Goal: Information Seeking & Learning: Learn about a topic

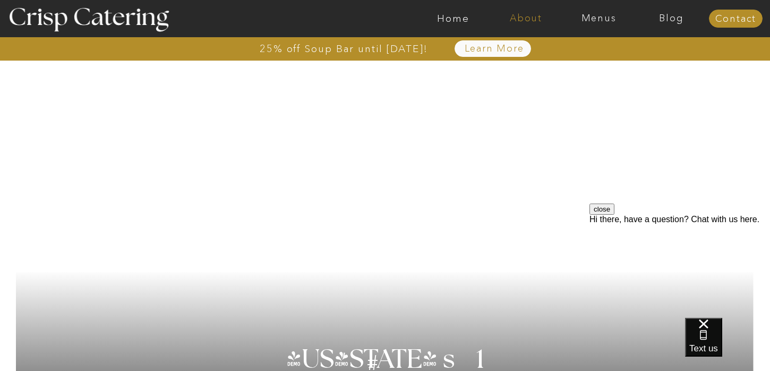
click at [538, 23] on nav "About" at bounding box center [526, 18] width 73 height 11
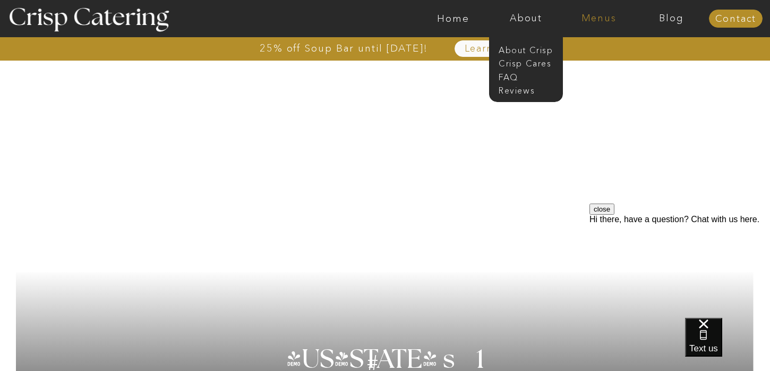
click at [598, 18] on nav "Menus" at bounding box center [599, 18] width 73 height 11
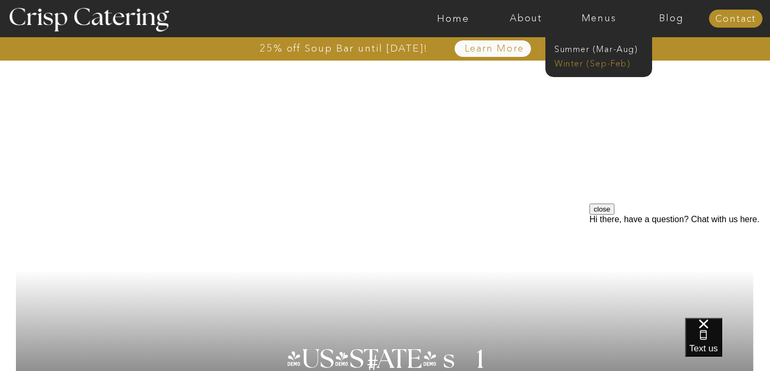
click at [593, 64] on nav "Winter (Sep-Feb)" at bounding box center [598, 62] width 87 height 10
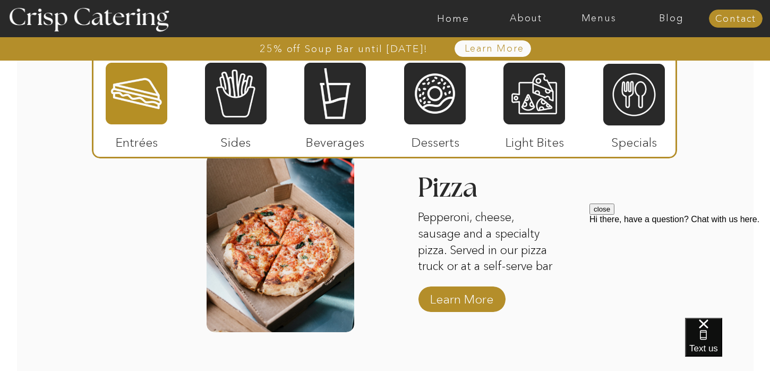
scroll to position [1747, 0]
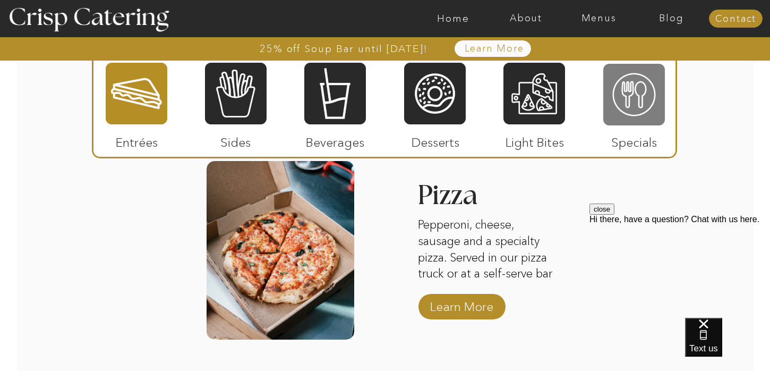
click at [628, 94] on div at bounding box center [635, 95] width 62 height 64
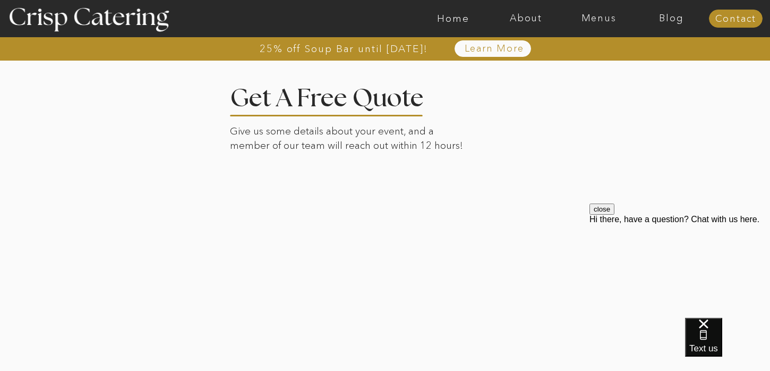
scroll to position [2003, 0]
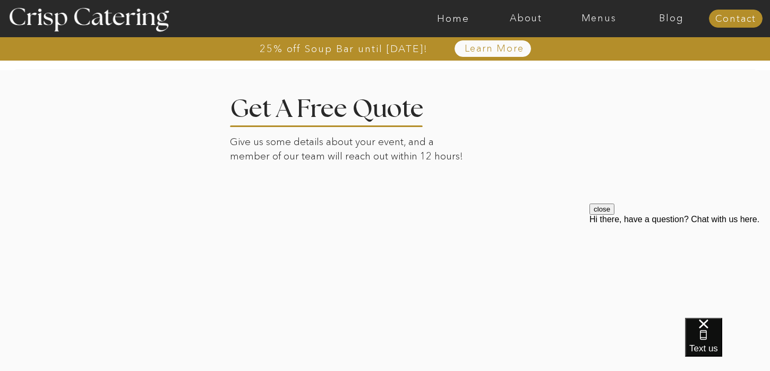
click at [177, 213] on div at bounding box center [385, 250] width 740 height 362
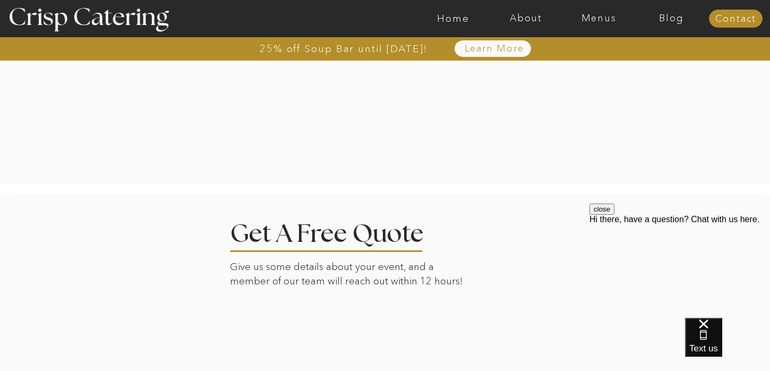
scroll to position [2161, 0]
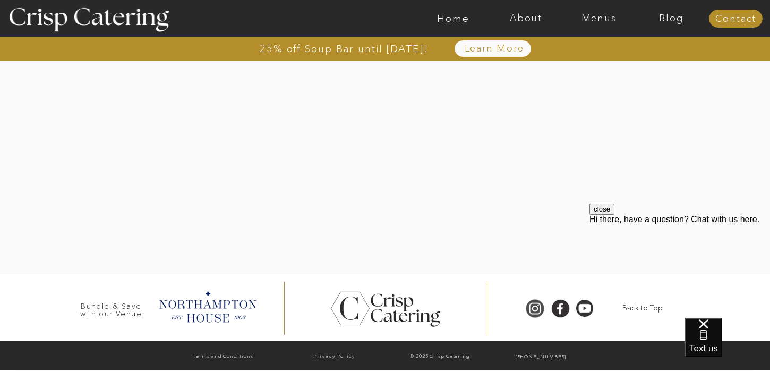
click at [539, 311] on div at bounding box center [535, 309] width 24 height 20
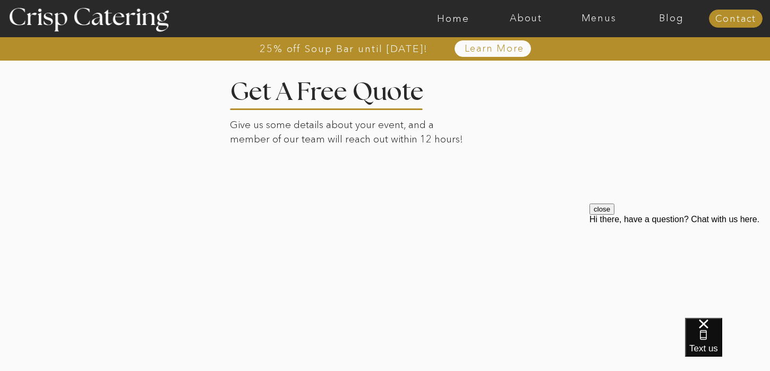
scroll to position [2009, 0]
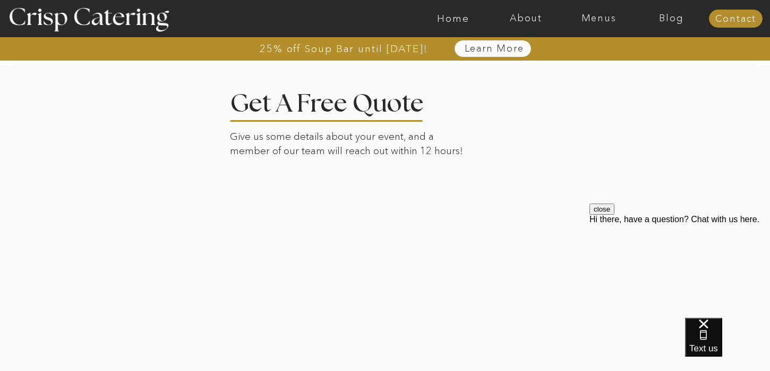
click at [473, 47] on nav "Learn More" at bounding box center [494, 49] width 109 height 11
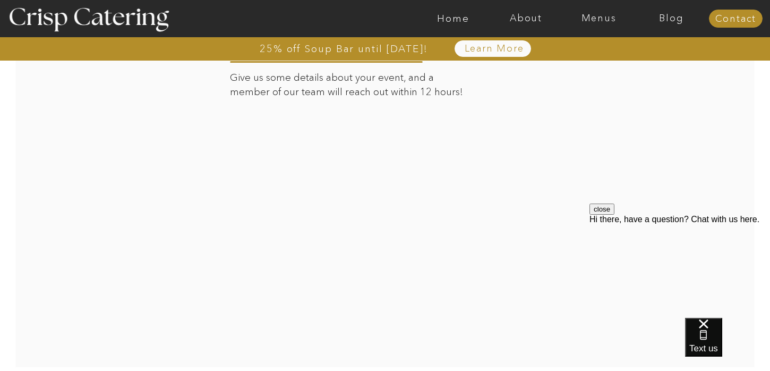
scroll to position [1792, 0]
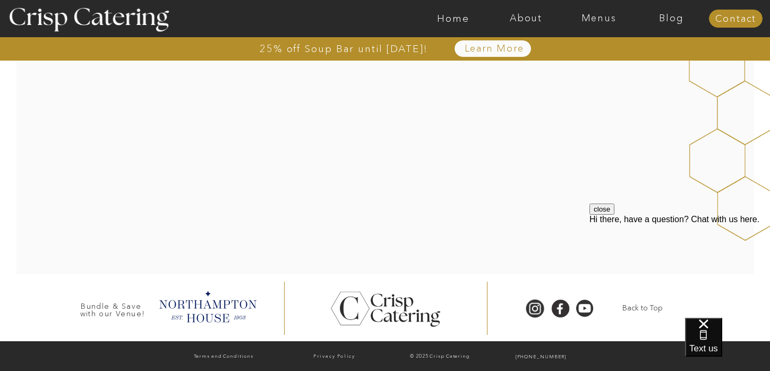
scroll to position [44, 0]
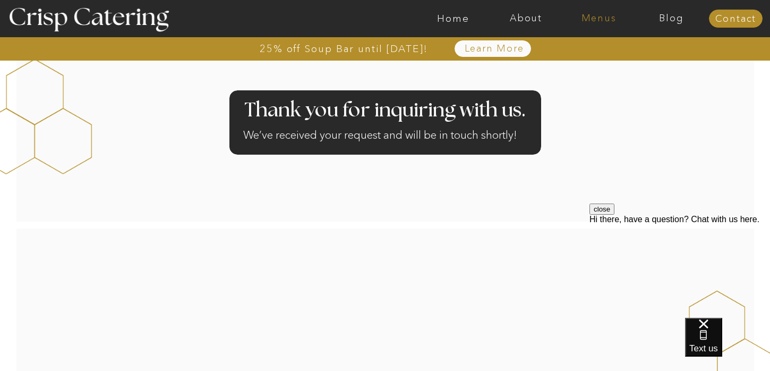
click at [608, 18] on nav "Menus" at bounding box center [599, 18] width 73 height 11
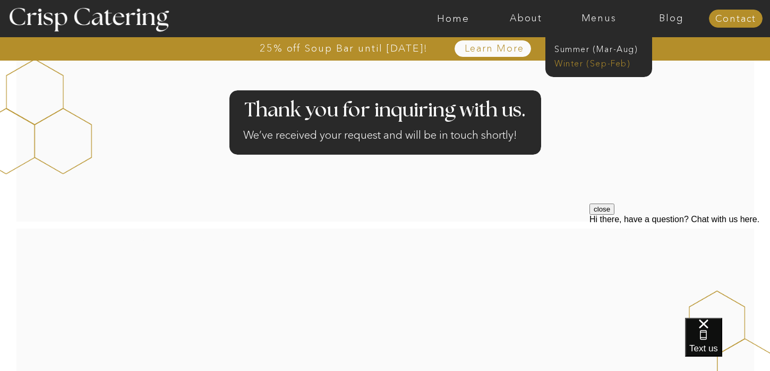
click at [600, 63] on nav "Winter (Sep-Feb)" at bounding box center [598, 62] width 87 height 10
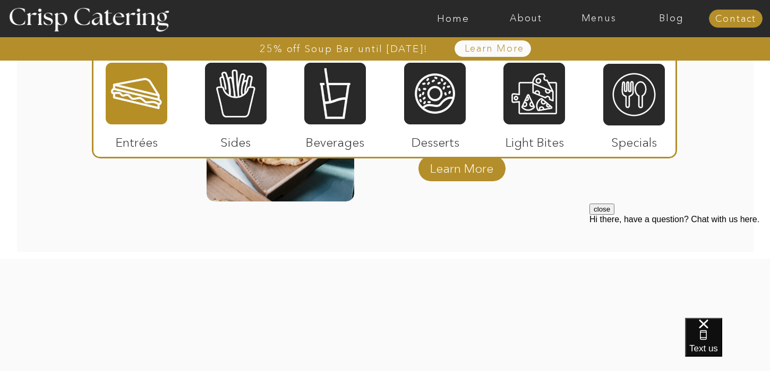
scroll to position [1886, 0]
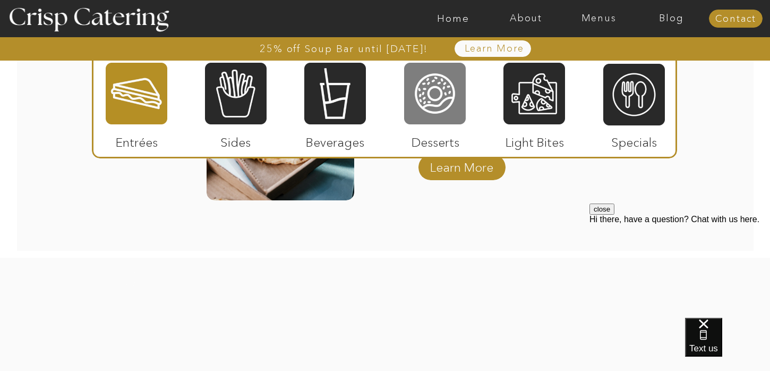
click at [442, 105] on div at bounding box center [435, 94] width 62 height 64
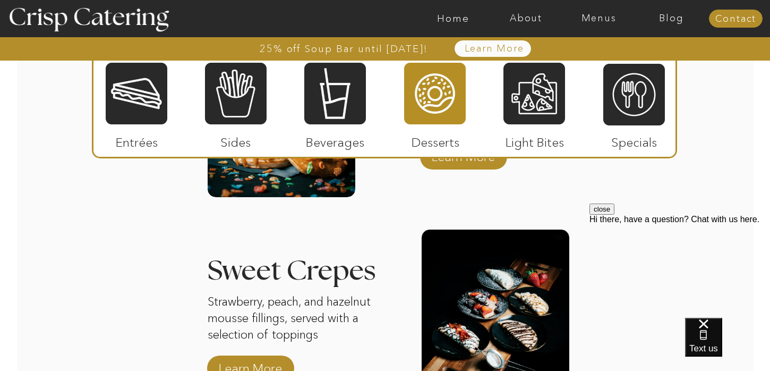
scroll to position [1551, 0]
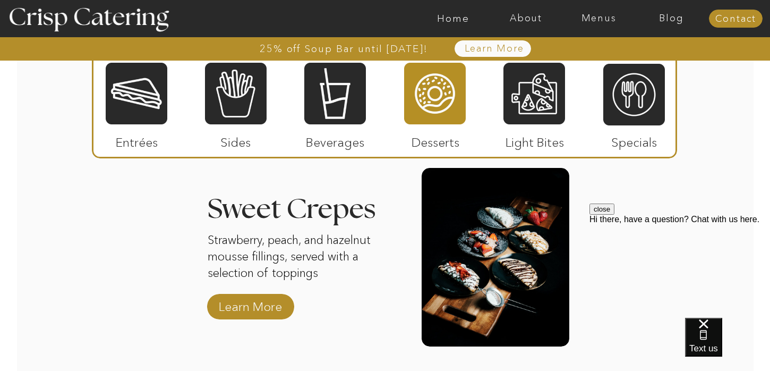
click at [510, 277] on div at bounding box center [496, 257] width 148 height 179
click at [243, 304] on p "Learn More" at bounding box center [250, 303] width 71 height 31
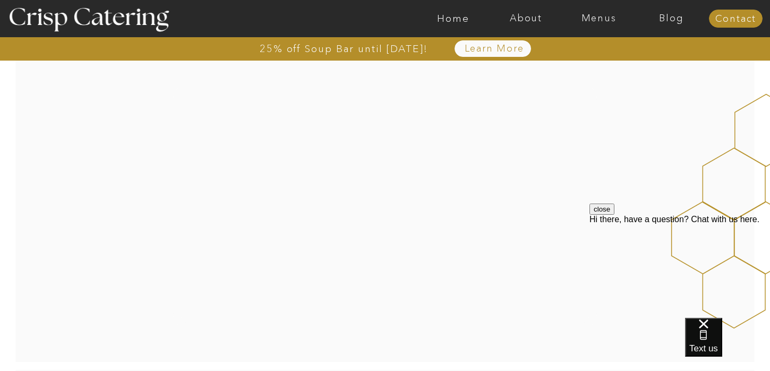
scroll to position [1256, 0]
click at [379, 207] on div at bounding box center [385, 205] width 424 height 247
click at [367, 214] on div at bounding box center [385, 205] width 424 height 247
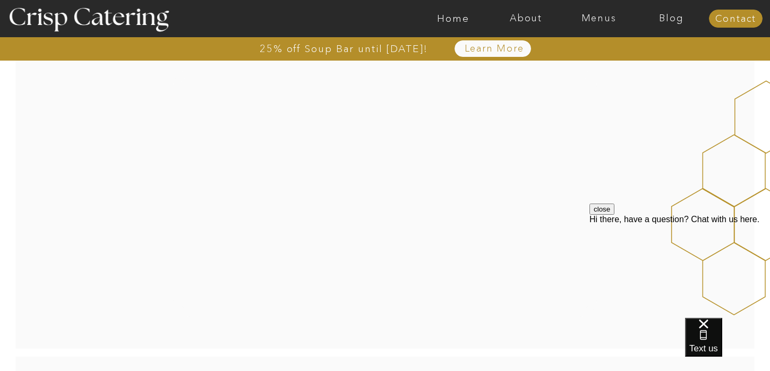
scroll to position [1270, 0]
click at [379, 182] on div at bounding box center [385, 192] width 424 height 247
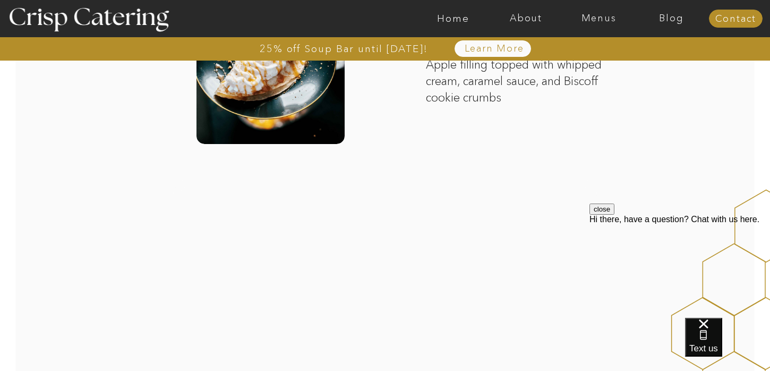
click at [386, 221] on div at bounding box center [385, 302] width 424 height 247
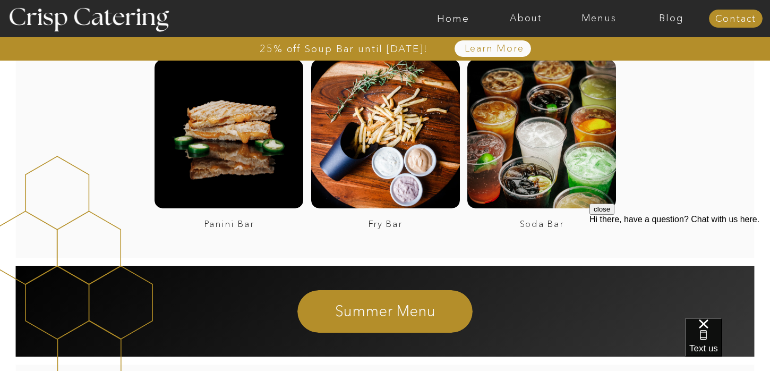
scroll to position [1638, 0]
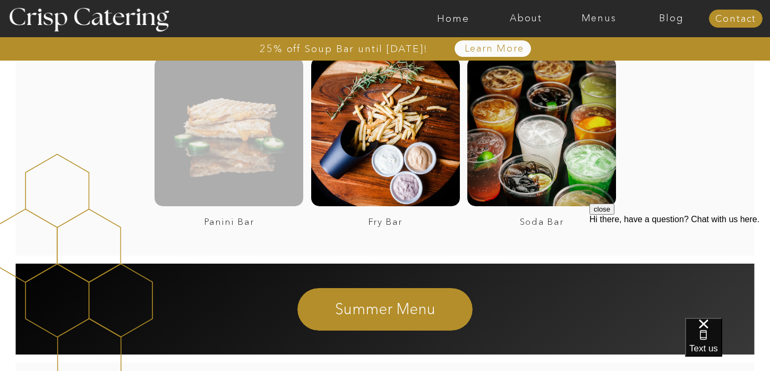
click at [209, 134] on div at bounding box center [229, 131] width 149 height 149
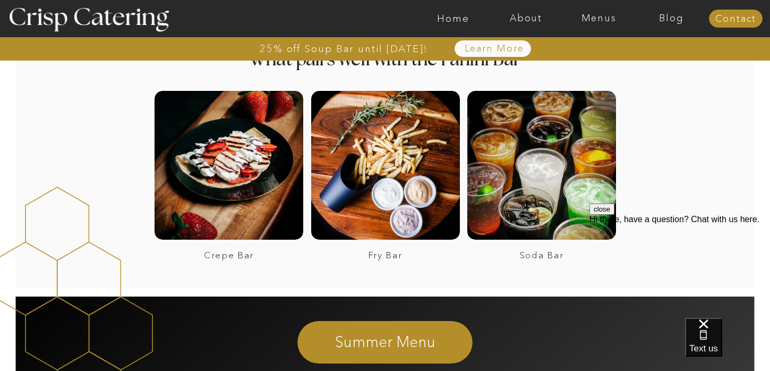
scroll to position [1407, 0]
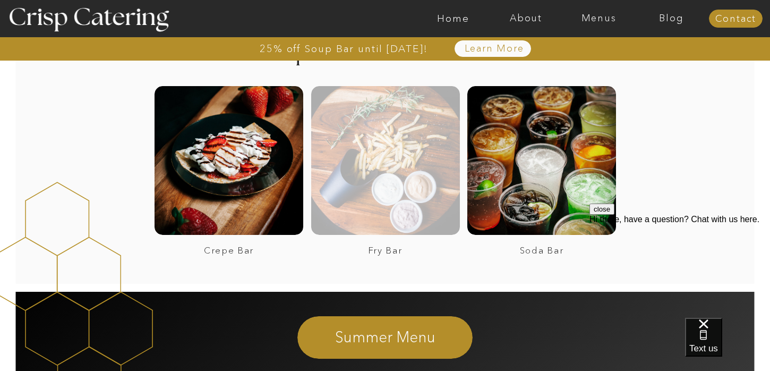
click at [388, 156] on div at bounding box center [385, 160] width 149 height 149
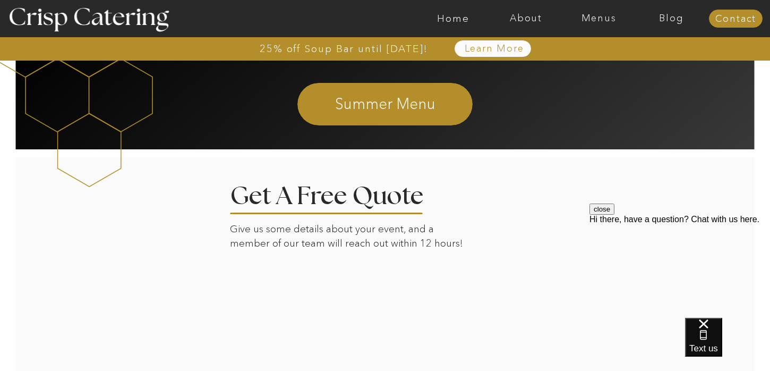
scroll to position [1308, 0]
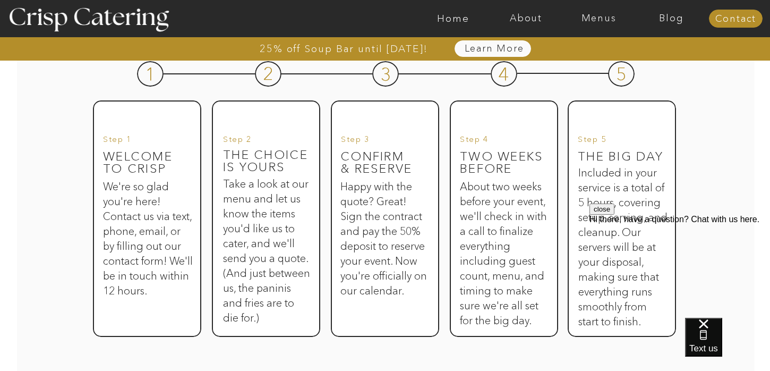
scroll to position [504, 0]
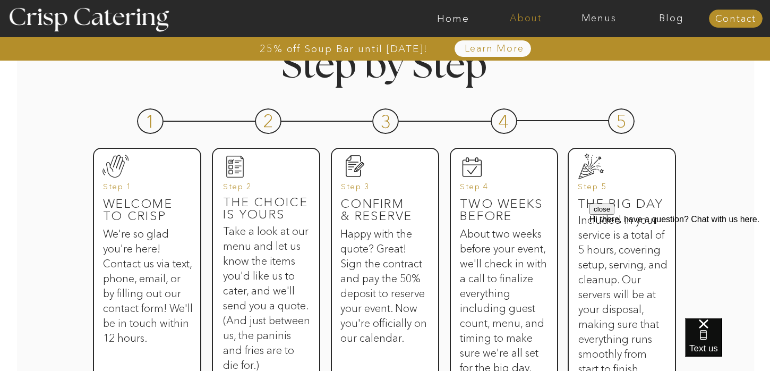
click at [533, 13] on nav "About" at bounding box center [526, 18] width 73 height 11
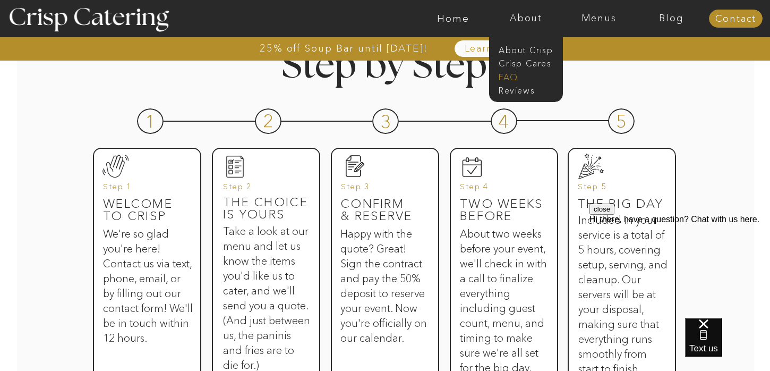
click at [512, 77] on nav "faq" at bounding box center [525, 76] width 53 height 10
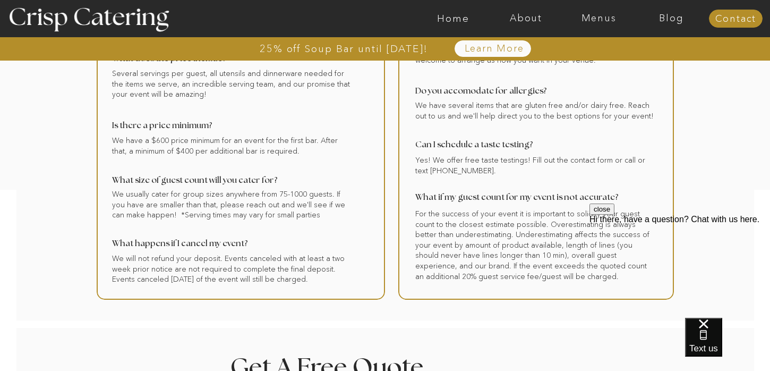
scroll to position [263, 0]
click at [615, 215] on button "close" at bounding box center [602, 208] width 25 height 11
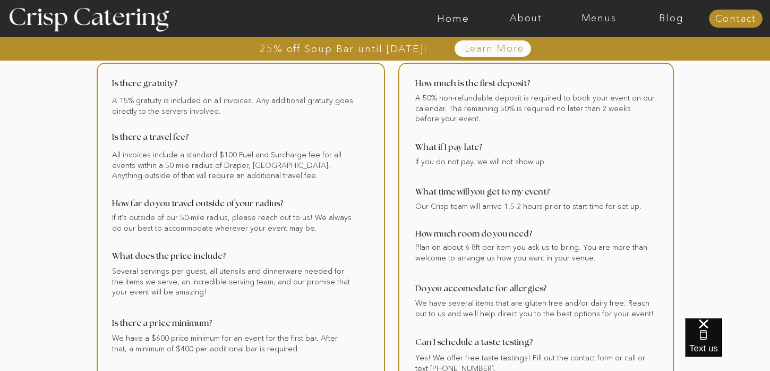
scroll to position [66, 0]
drag, startPoint x: 114, startPoint y: 152, endPoint x: 247, endPoint y: 155, distance: 133.4
click at [247, 155] on div at bounding box center [241, 278] width 288 height 435
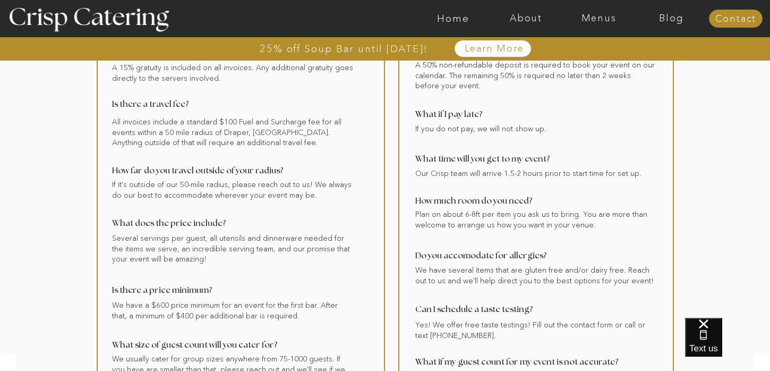
scroll to position [0, 0]
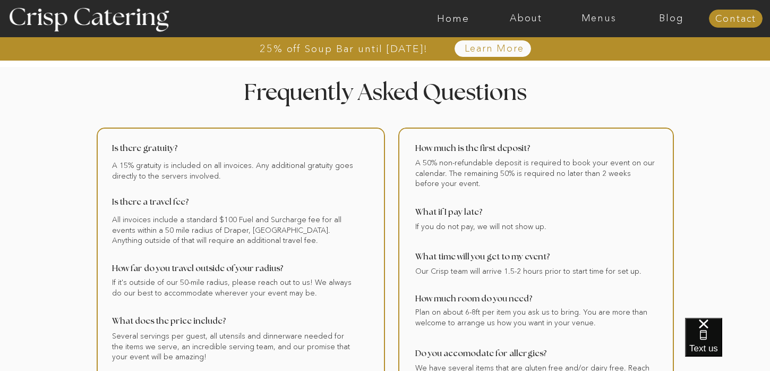
click at [597, 8] on div at bounding box center [427, 18] width 1685 height 37
click at [593, 26] on div at bounding box center [427, 18] width 1685 height 37
click at [594, 20] on nav "Menus" at bounding box center [599, 18] width 73 height 11
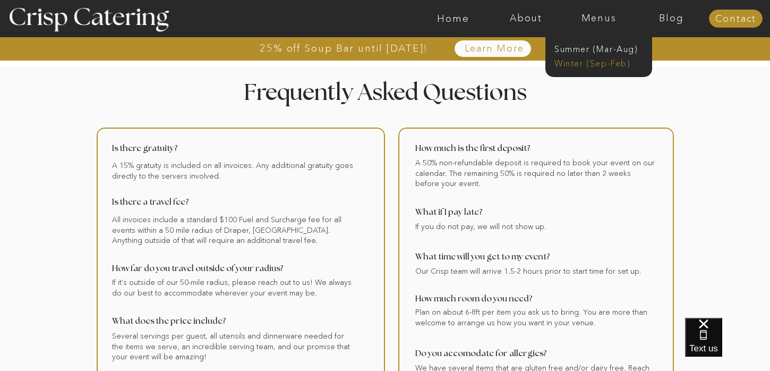
click at [584, 64] on nav "Winter (Sep-Feb)" at bounding box center [598, 62] width 87 height 10
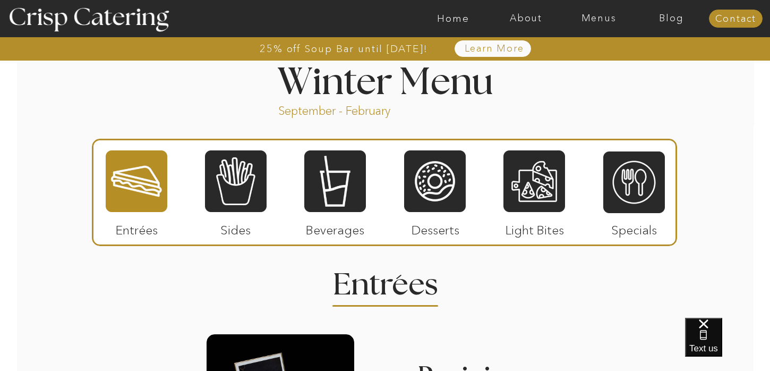
scroll to position [1169, 0]
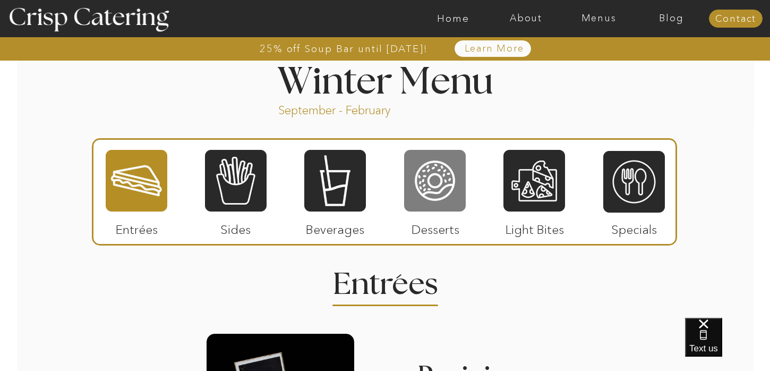
click at [442, 188] on div at bounding box center [435, 181] width 62 height 64
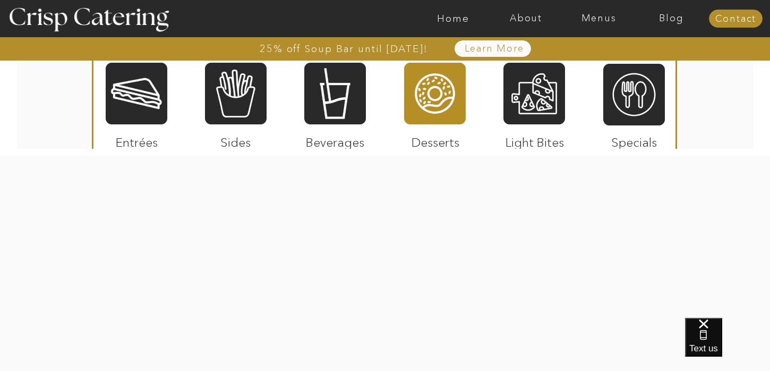
scroll to position [2014, 0]
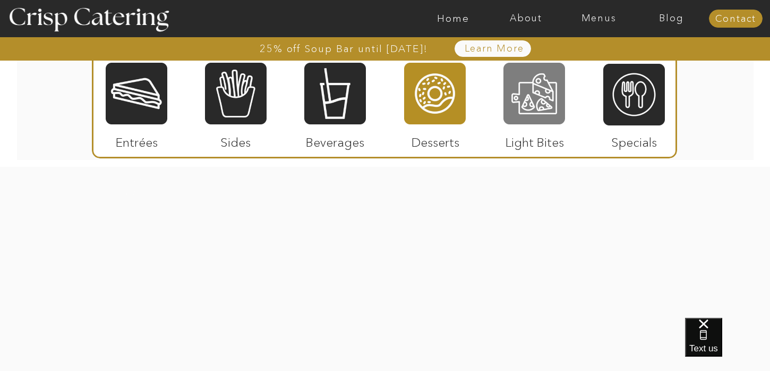
click at [534, 109] on div at bounding box center [535, 94] width 62 height 64
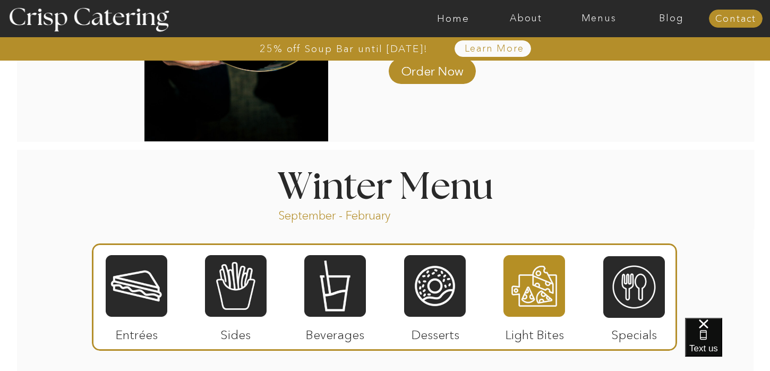
scroll to position [1111, 0]
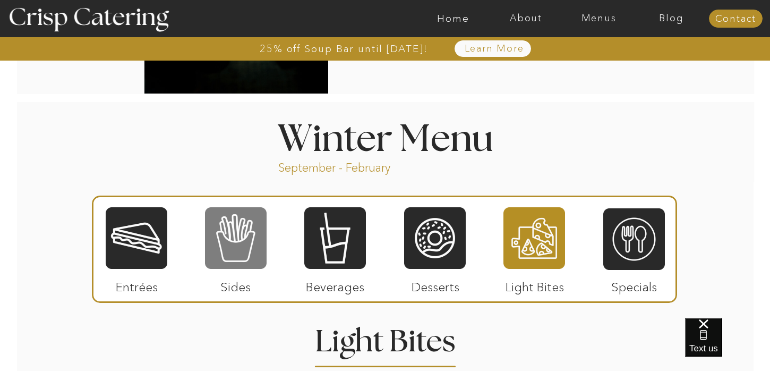
click at [245, 239] on div at bounding box center [236, 238] width 62 height 64
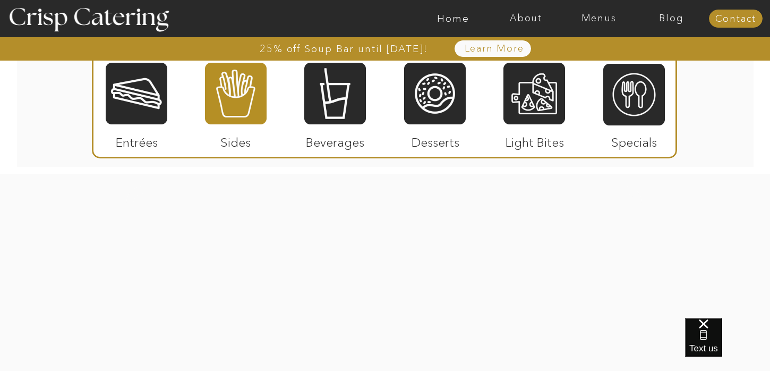
scroll to position [2191, 0]
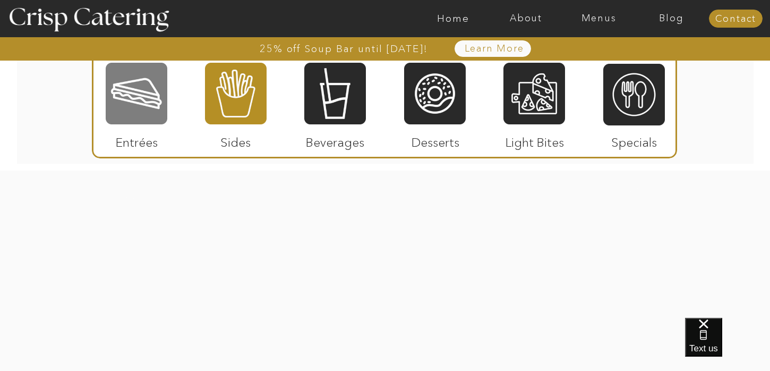
click at [141, 94] on div at bounding box center [137, 94] width 62 height 64
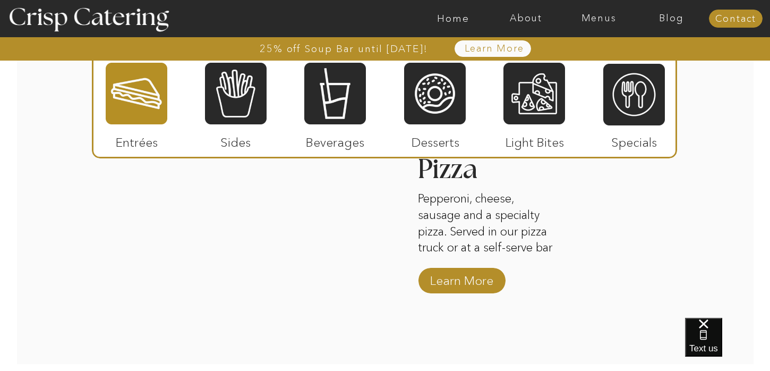
scroll to position [1672, 0]
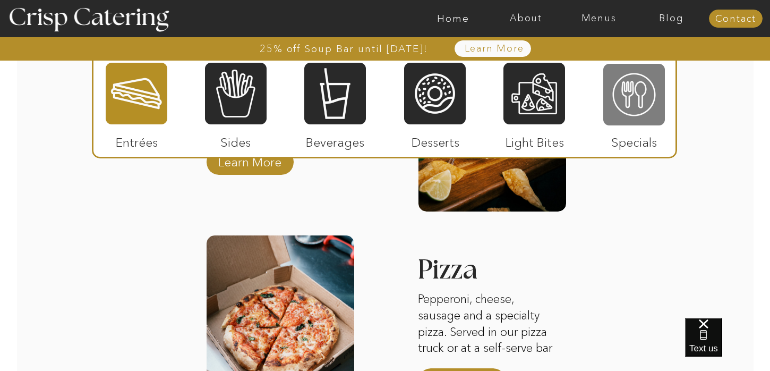
click at [639, 100] on div at bounding box center [635, 95] width 62 height 64
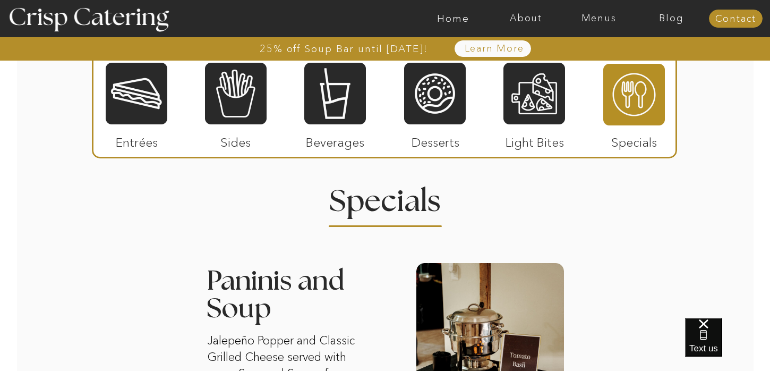
scroll to position [1260, 0]
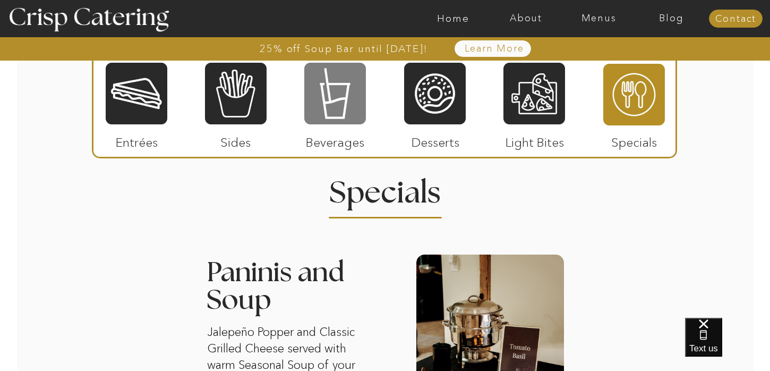
click at [344, 115] on div at bounding box center [335, 94] width 62 height 64
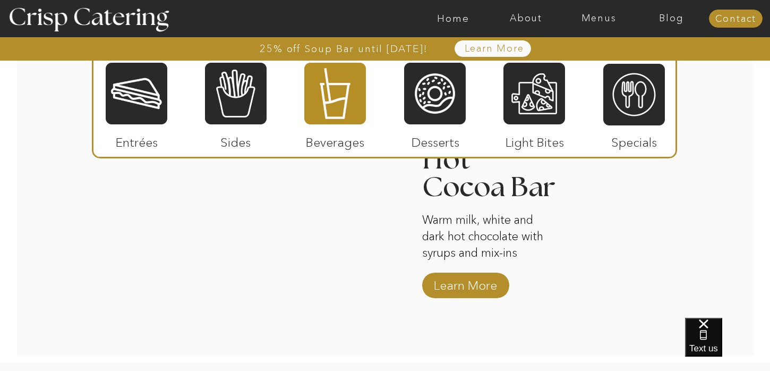
scroll to position [1794, 0]
